Goal: Task Accomplishment & Management: Use online tool/utility

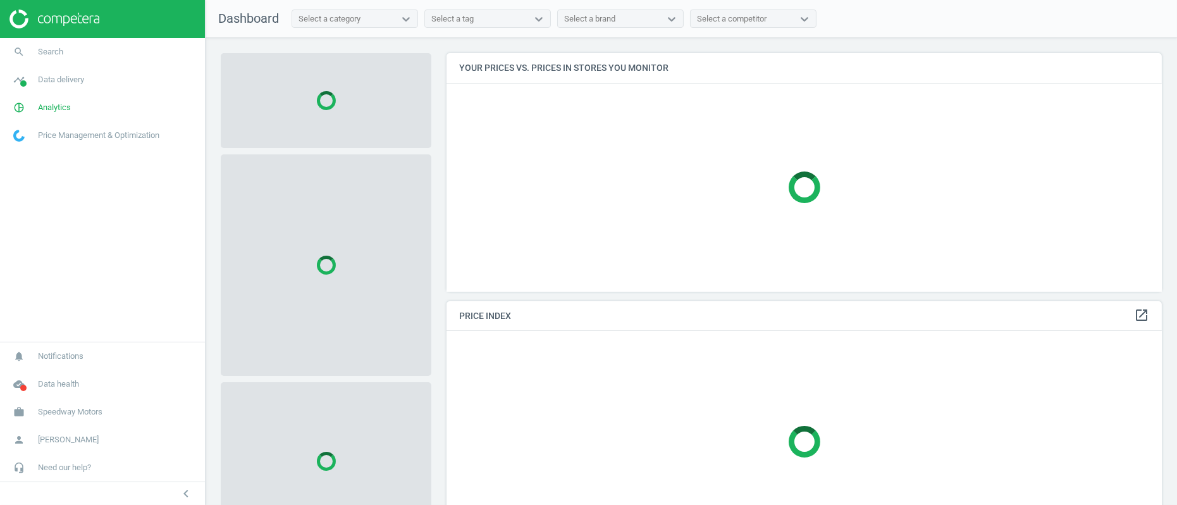
scroll to position [259, 726]
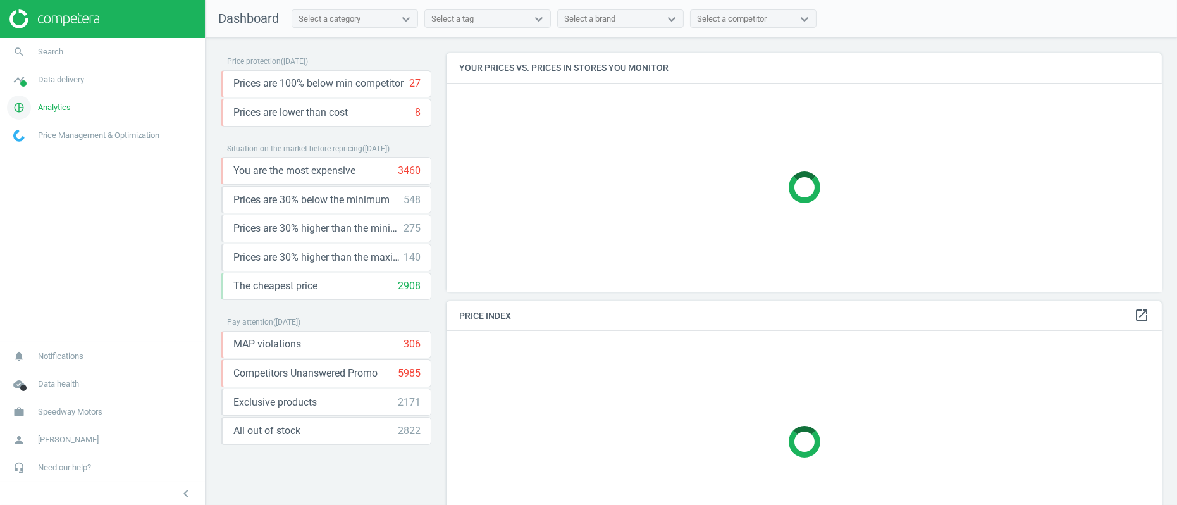
click at [59, 107] on span "Analytics" at bounding box center [54, 107] width 33 height 11
click at [58, 83] on span "Data delivery" at bounding box center [61, 79] width 46 height 11
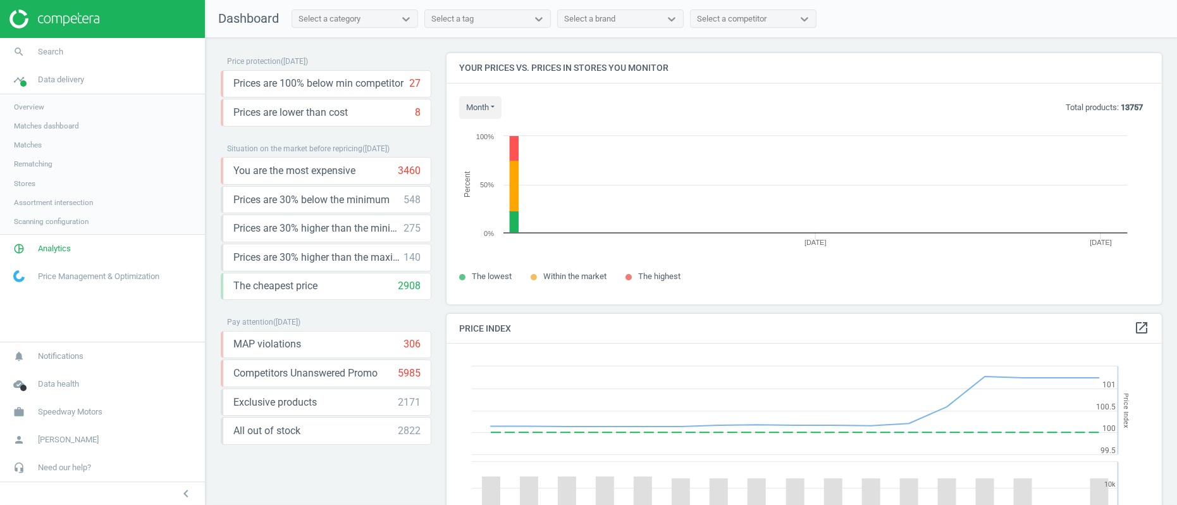
scroll to position [313, 726]
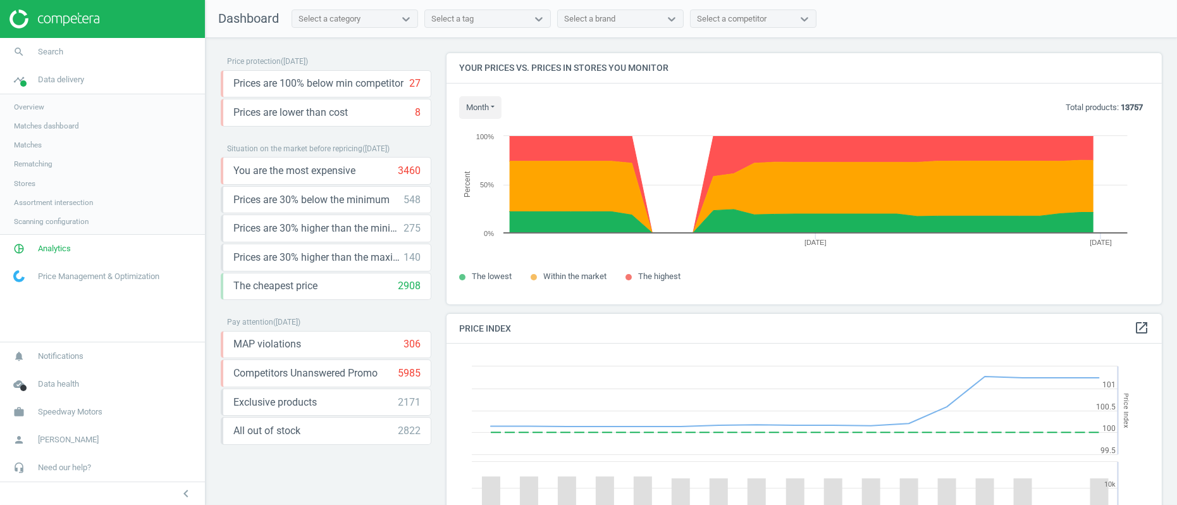
click at [39, 164] on span "Rematching" at bounding box center [33, 164] width 39 height 10
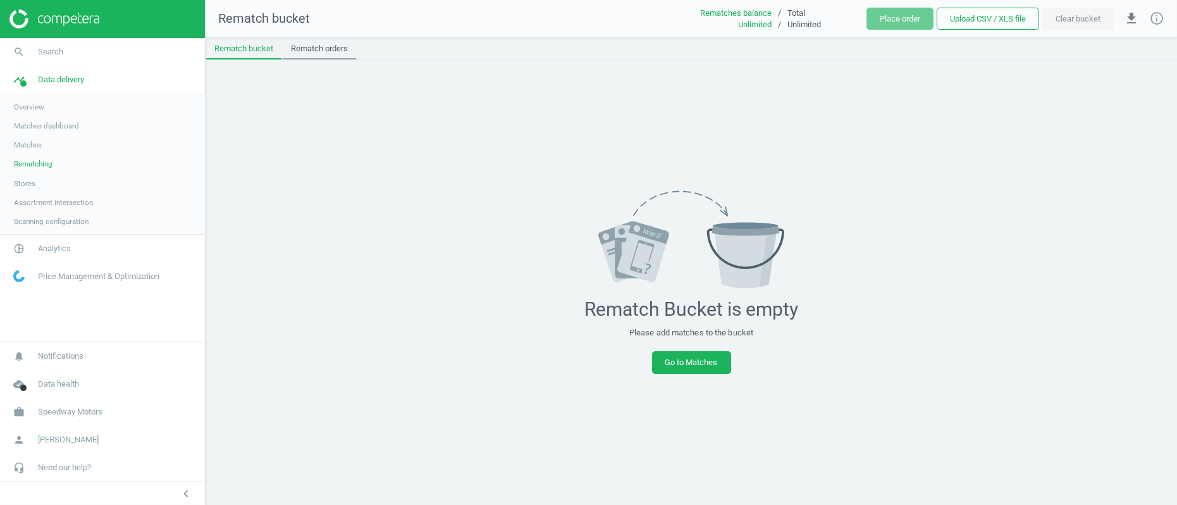
click at [326, 50] on link "Rematch orders" at bounding box center [319, 48] width 75 height 21
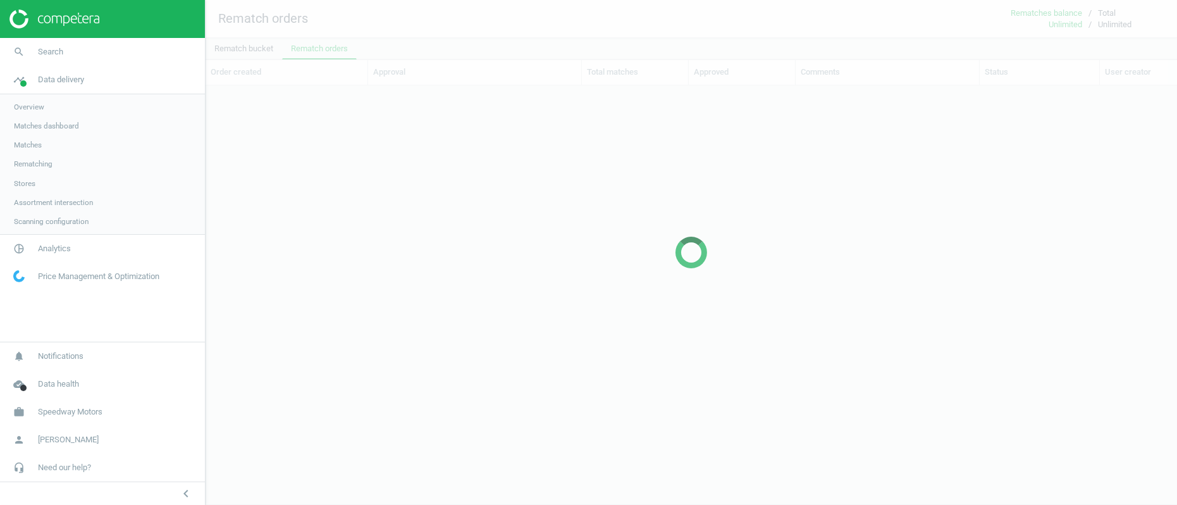
scroll to position [376, 960]
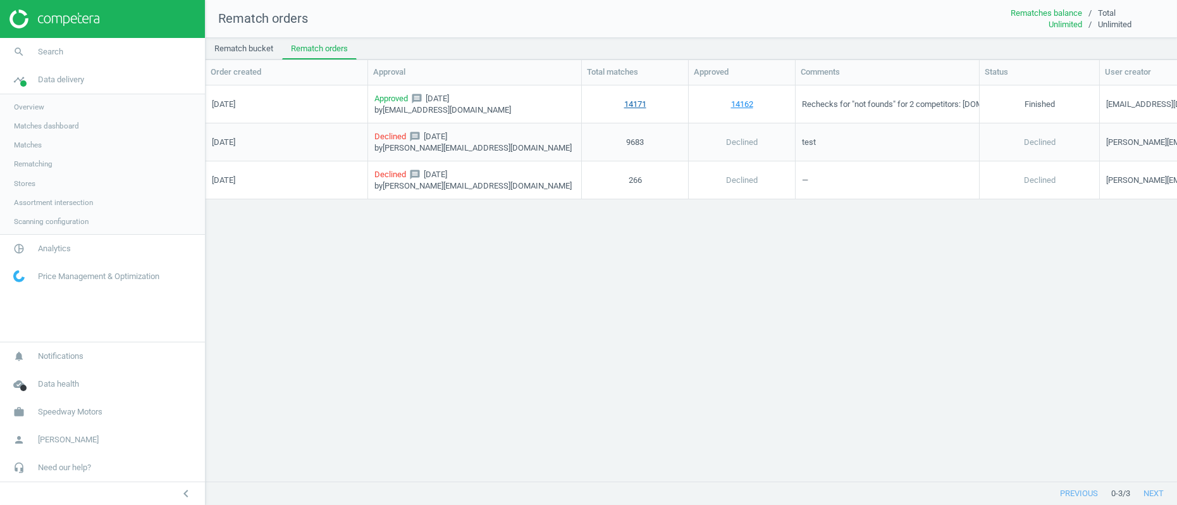
click at [640, 101] on link "14171" at bounding box center [635, 103] width 22 height 11
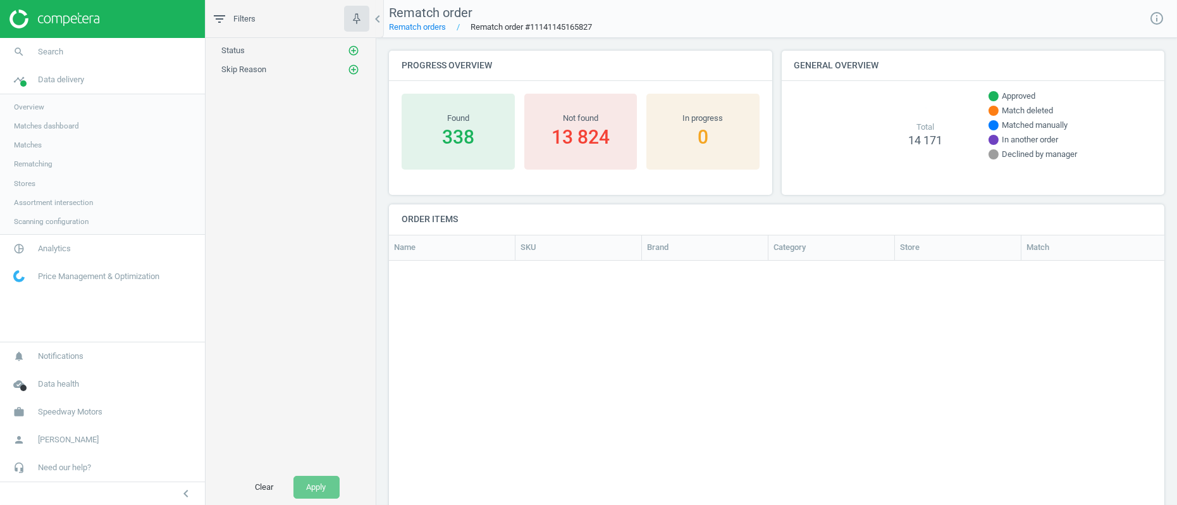
scroll to position [248, 754]
